Goal: Download file/media

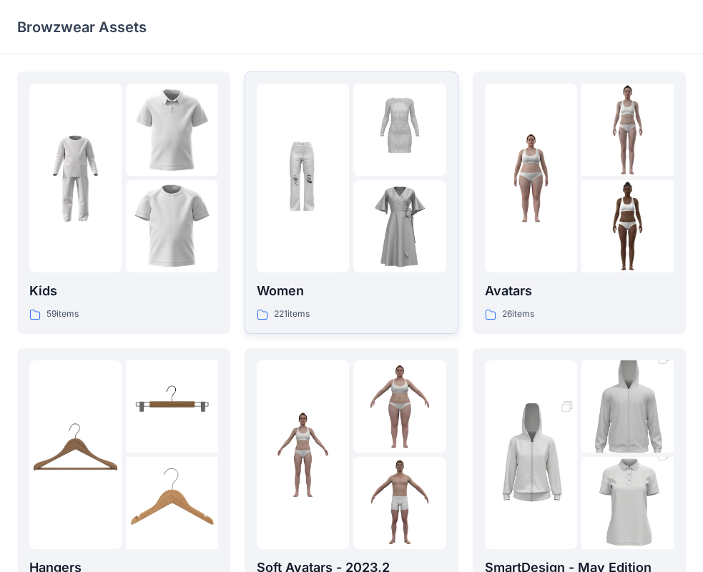
click at [374, 191] on img at bounding box center [399, 226] width 92 height 92
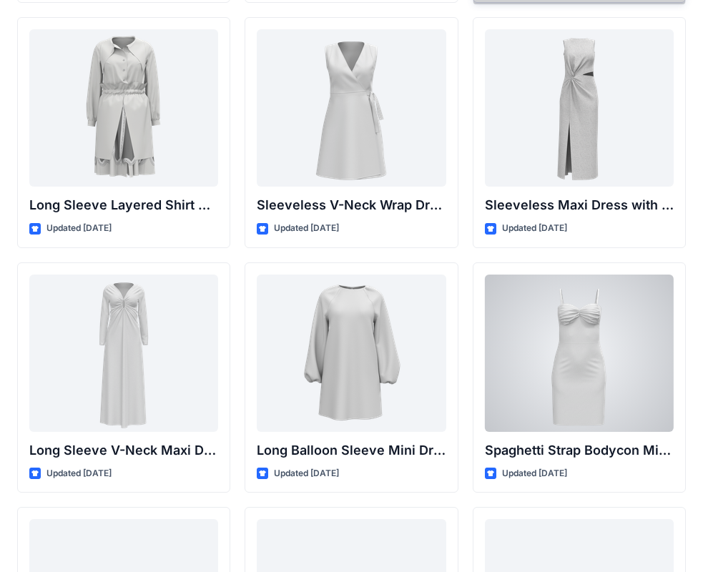
scroll to position [2085, 0]
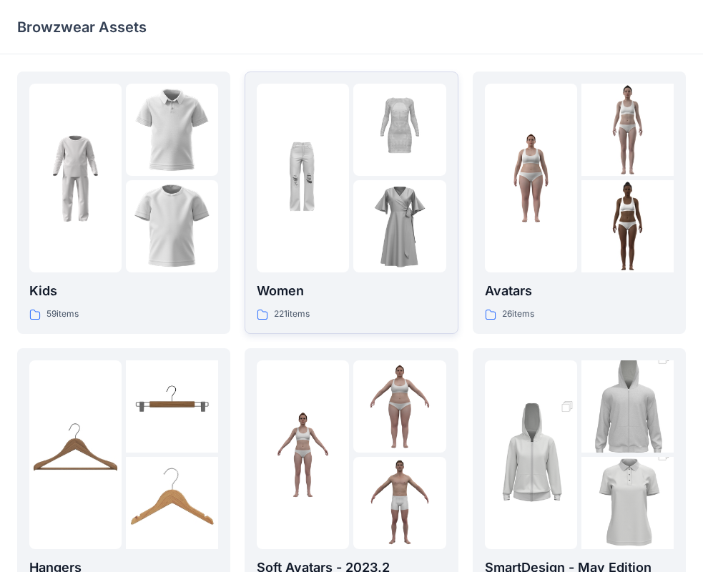
click at [347, 261] on div at bounding box center [303, 178] width 92 height 189
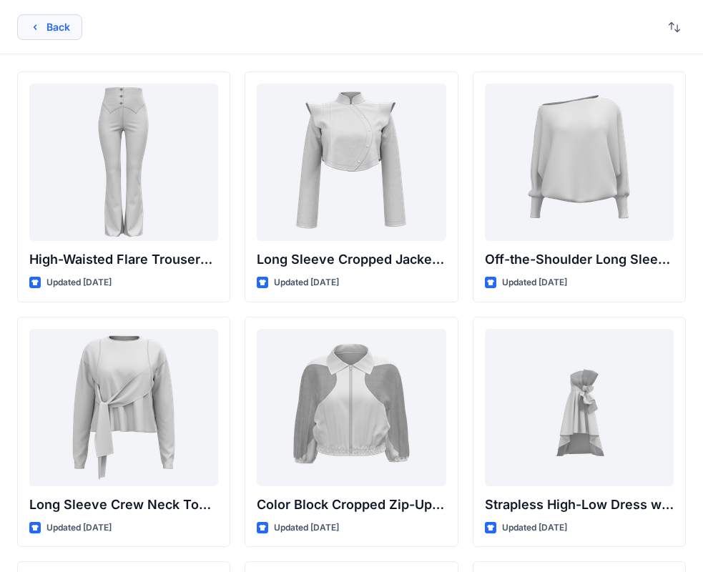
click at [51, 19] on button "Back" at bounding box center [49, 27] width 65 height 26
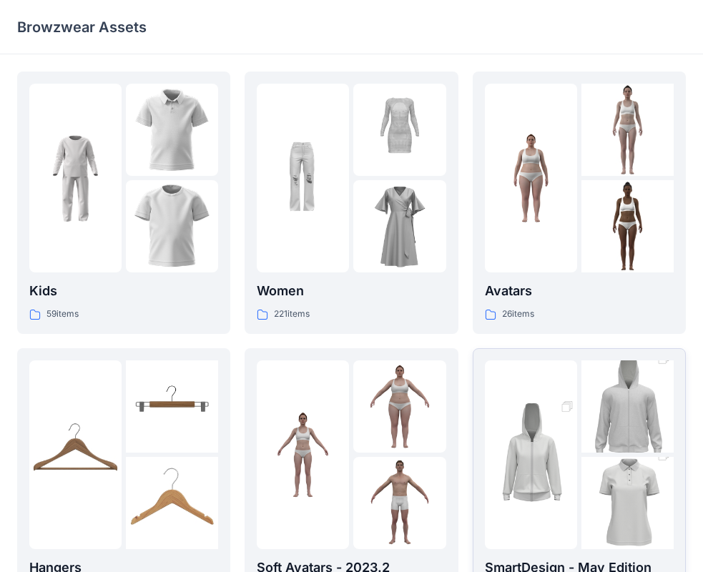
click at [623, 477] on img at bounding box center [627, 503] width 92 height 139
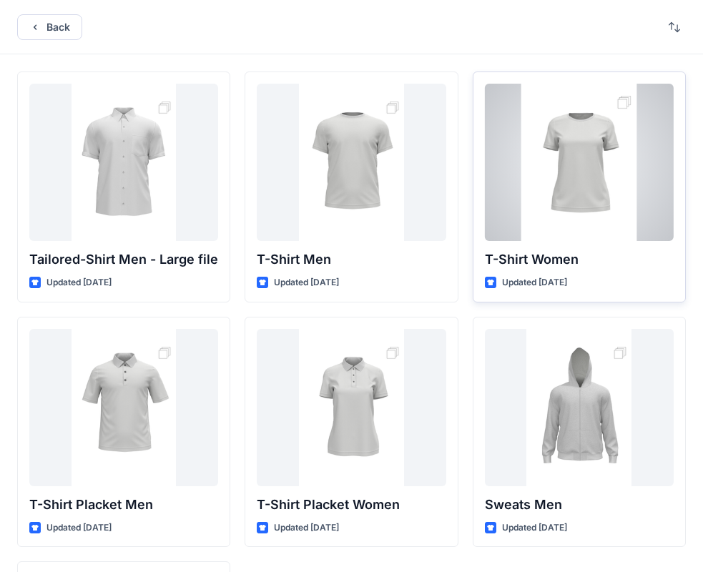
click at [643, 222] on div at bounding box center [579, 162] width 189 height 157
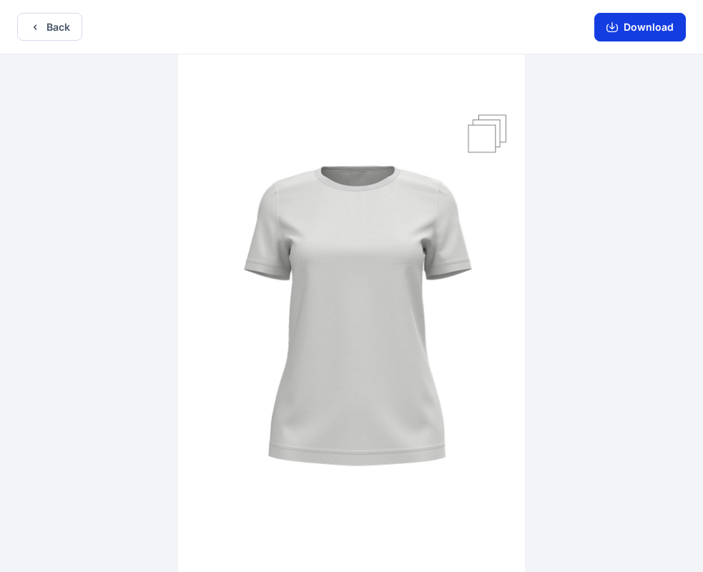
click at [622, 31] on button "Download" at bounding box center [640, 27] width 92 height 29
click at [606, 25] on button "Download" at bounding box center [640, 27] width 92 height 29
